Goal: Find contact information: Find contact information

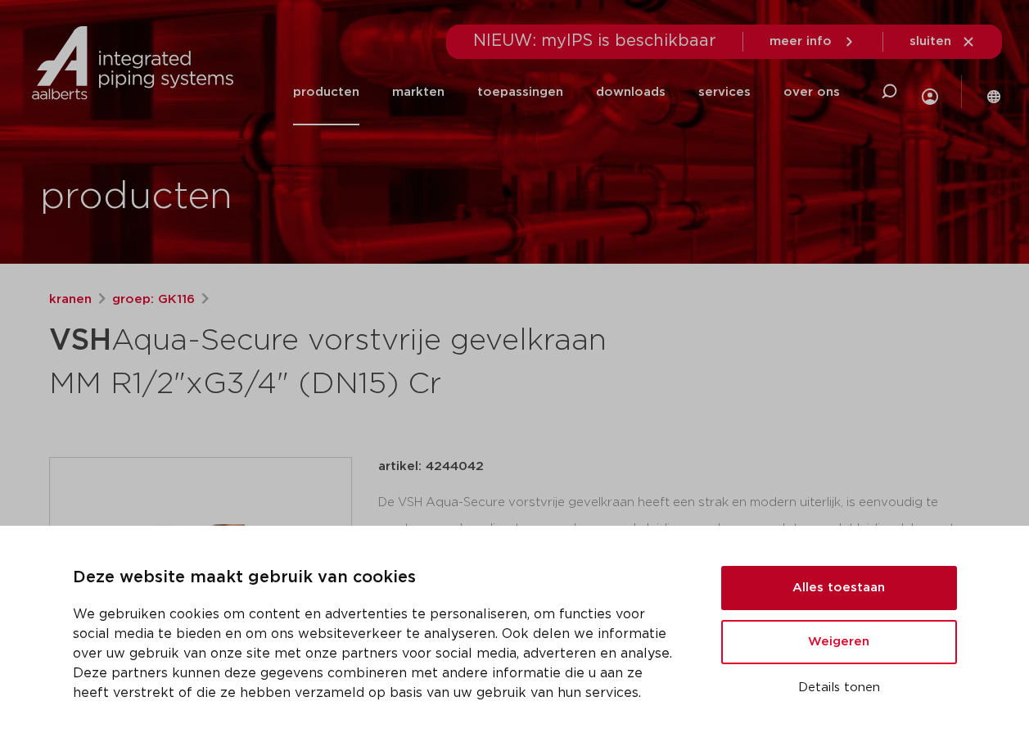
click at [779, 593] on button "Alles toestaan" at bounding box center [839, 588] width 236 height 44
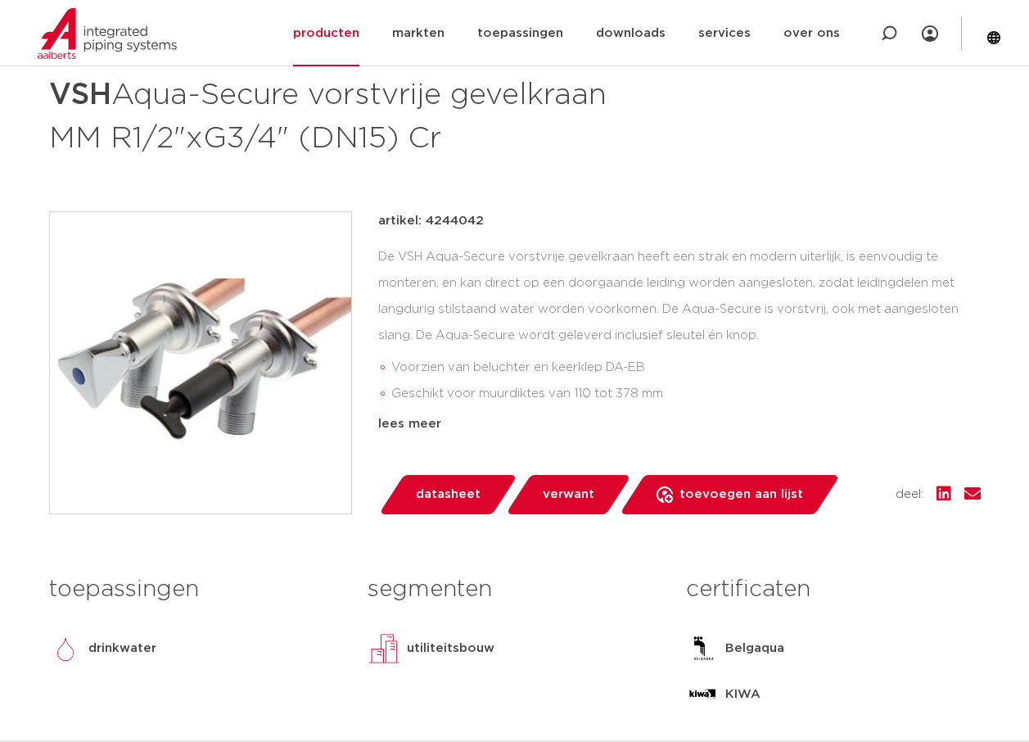
scroll to position [327, 0]
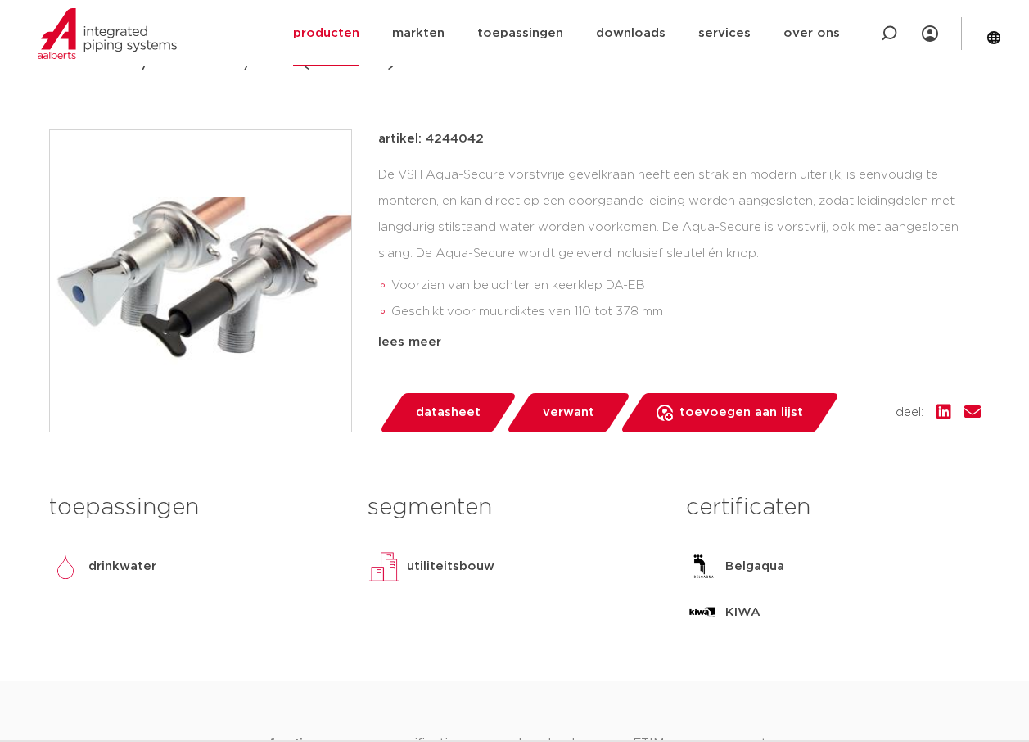
click at [430, 416] on span "datasheet" at bounding box center [448, 413] width 65 height 26
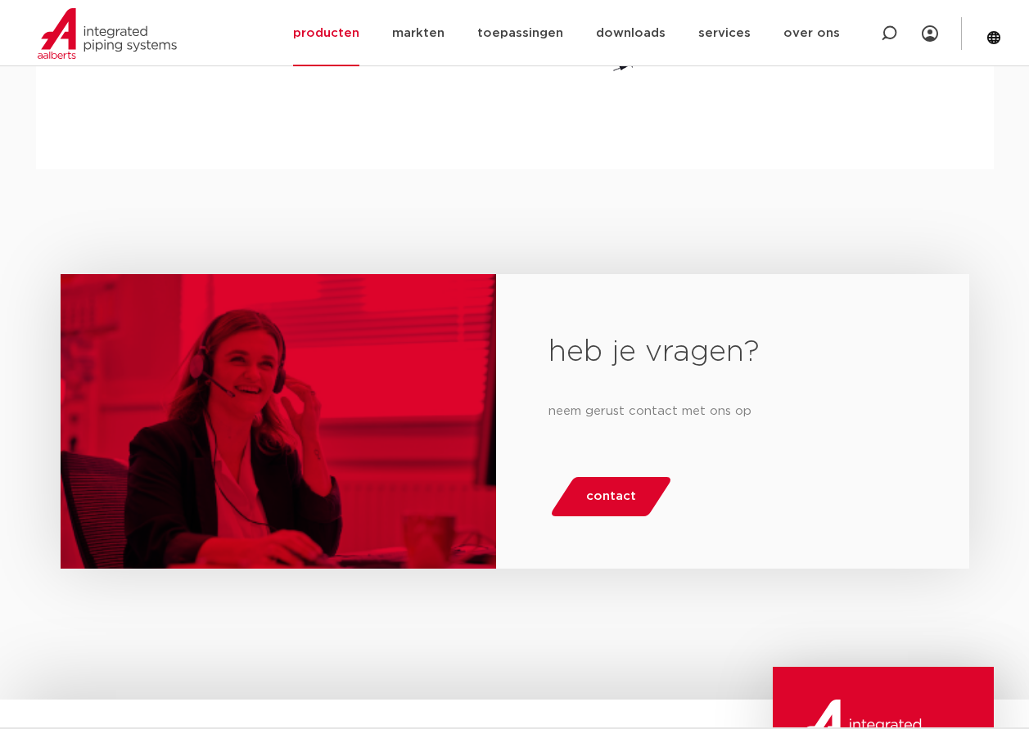
scroll to position [1965, 0]
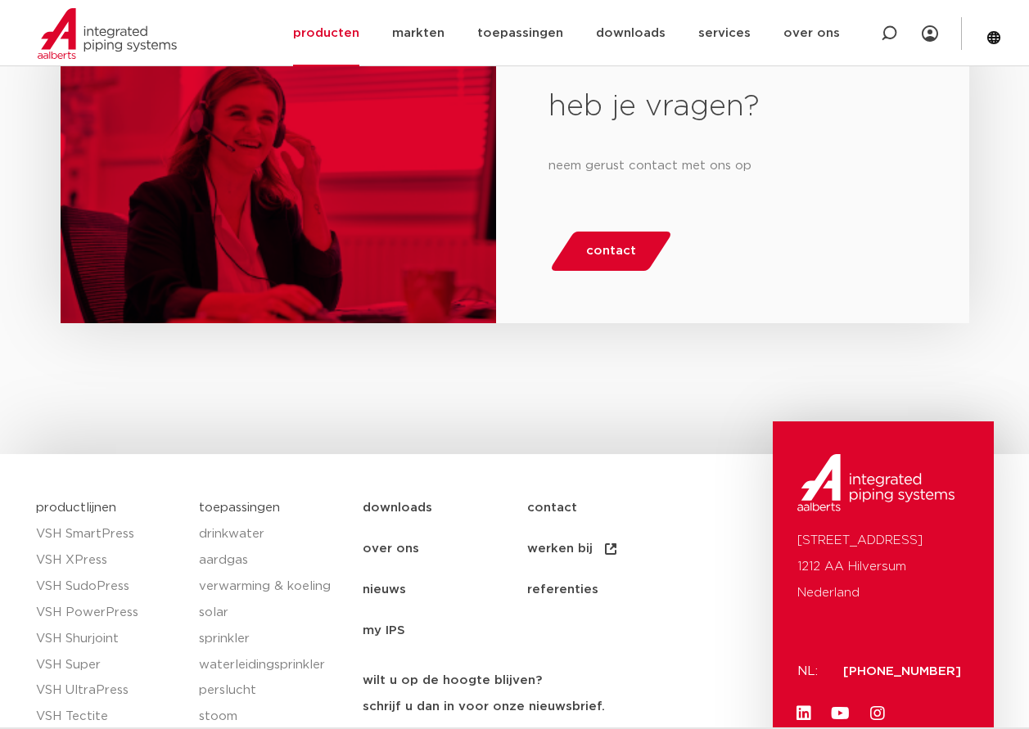
drag, startPoint x: 620, startPoint y: 262, endPoint x: 615, endPoint y: 299, distance: 37.2
click at [620, 262] on span "contact" at bounding box center [611, 251] width 50 height 26
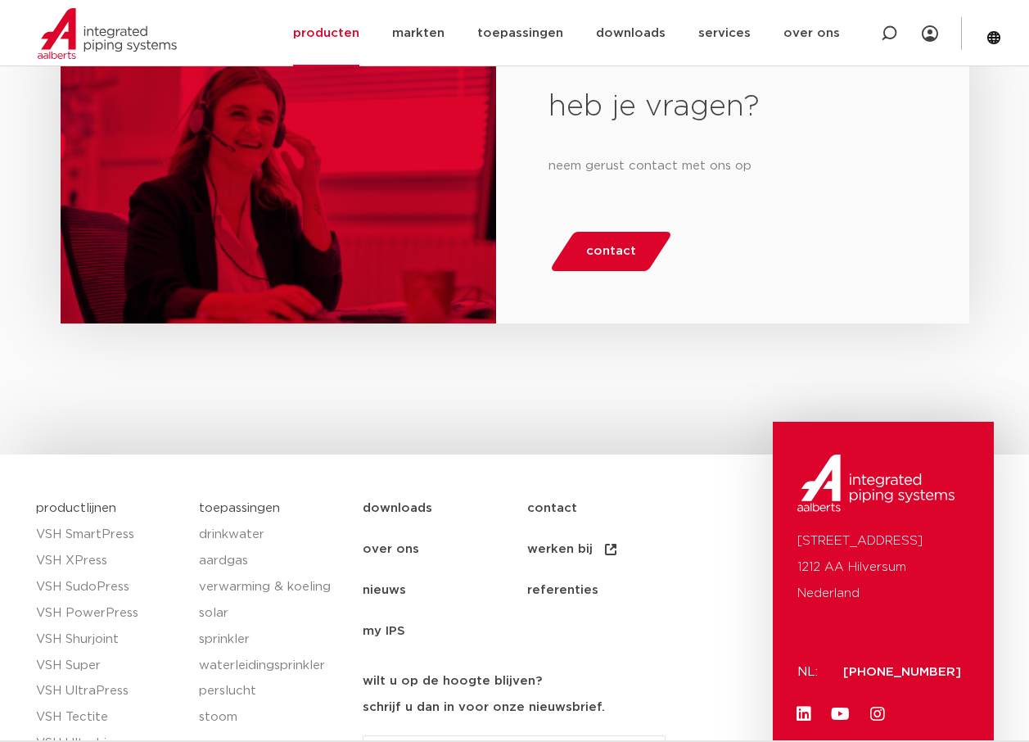
click at [605, 359] on div "heb je vragen? neem gerust contact met ons op contact" at bounding box center [514, 189] width 1029 height 531
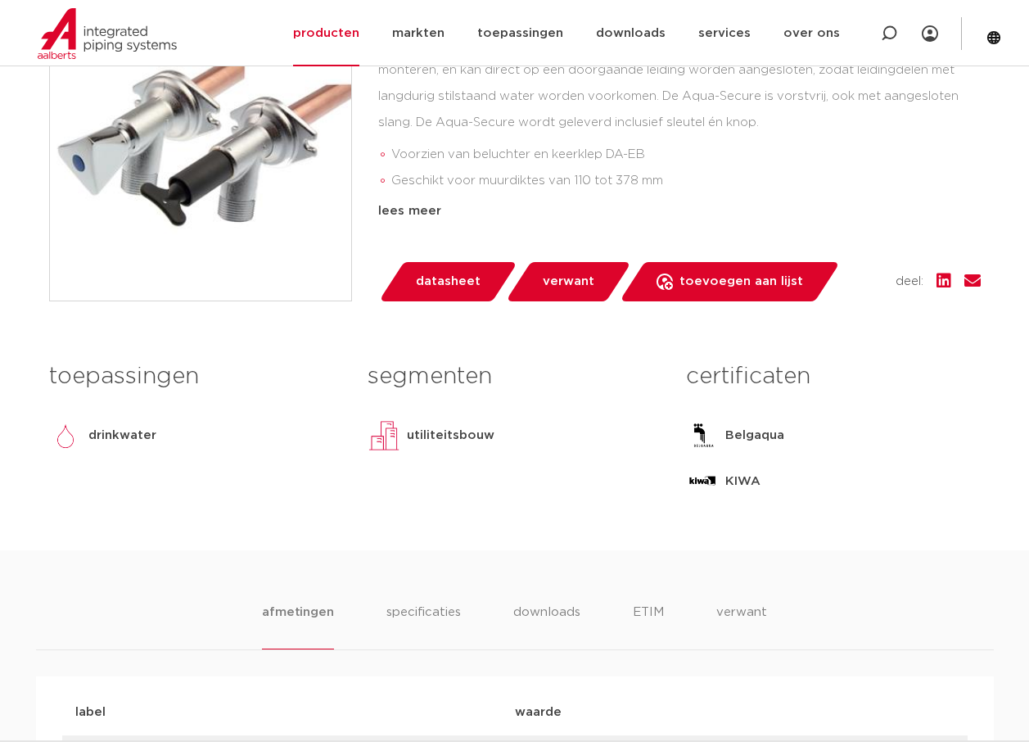
scroll to position [213, 0]
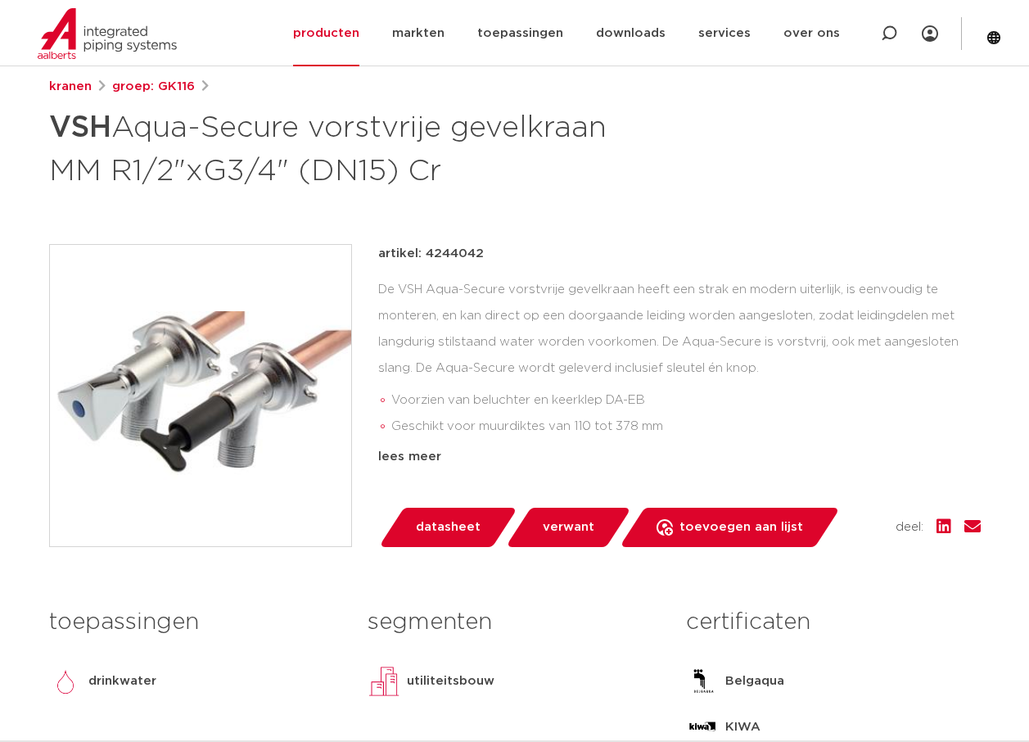
click at [251, 406] on img at bounding box center [200, 395] width 301 height 301
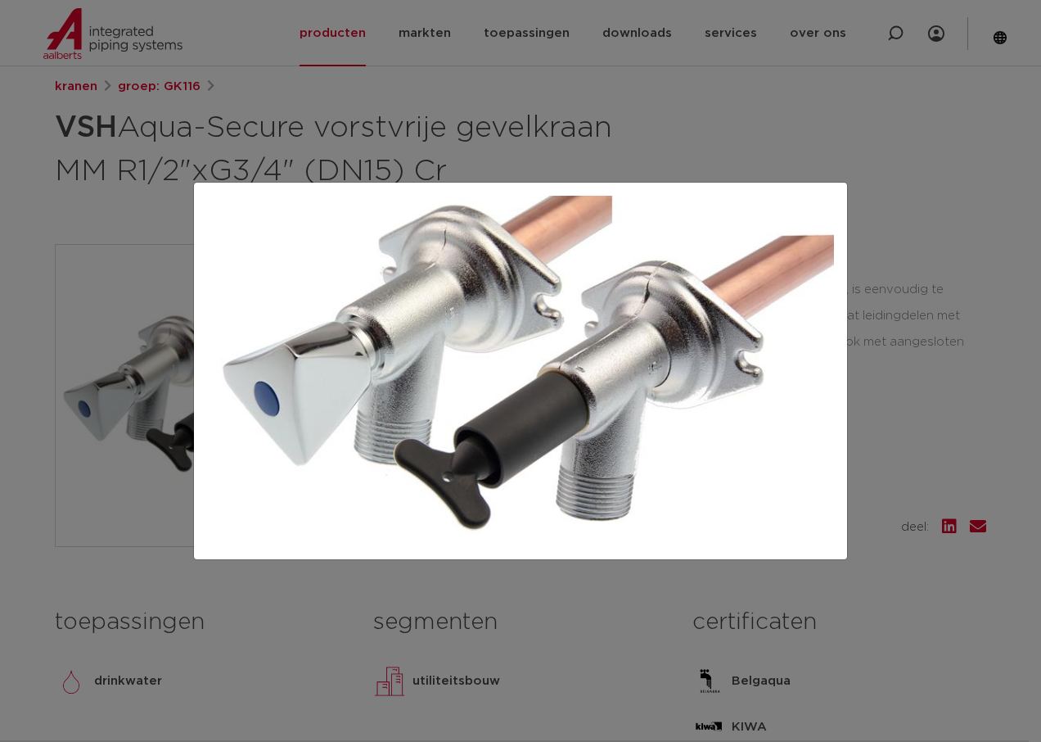
click at [846, 152] on div at bounding box center [520, 371] width 1041 height 742
